Goal: Check status: Check status

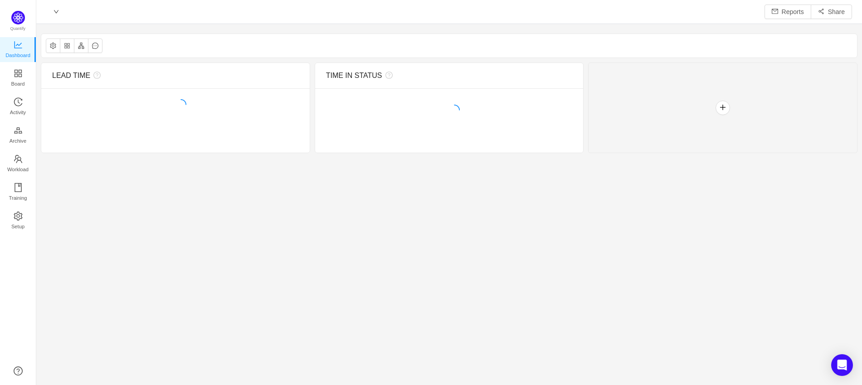
scroll to position [368, 808]
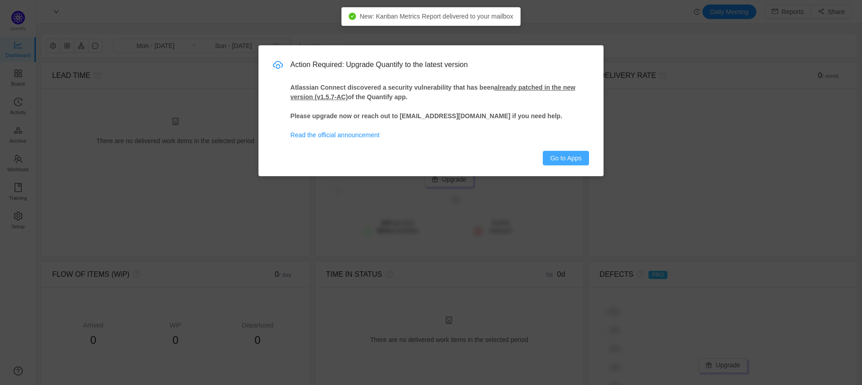
click at [574, 160] on button "Go to Apps" at bounding box center [566, 158] width 46 height 15
